Goal: Navigation & Orientation: Find specific page/section

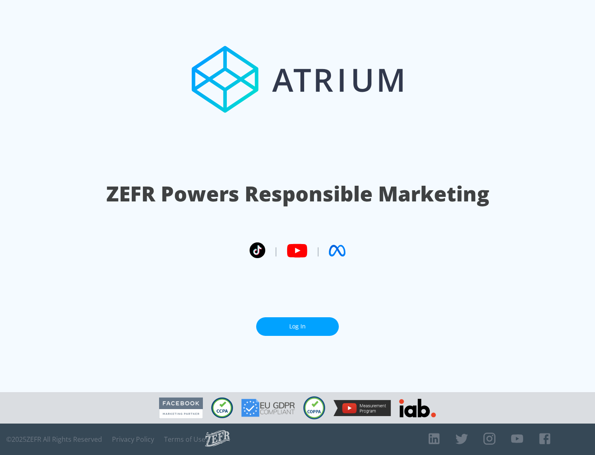
click at [298, 326] on link "Log In" at bounding box center [297, 326] width 83 height 19
